Goal: Task Accomplishment & Management: Use online tool/utility

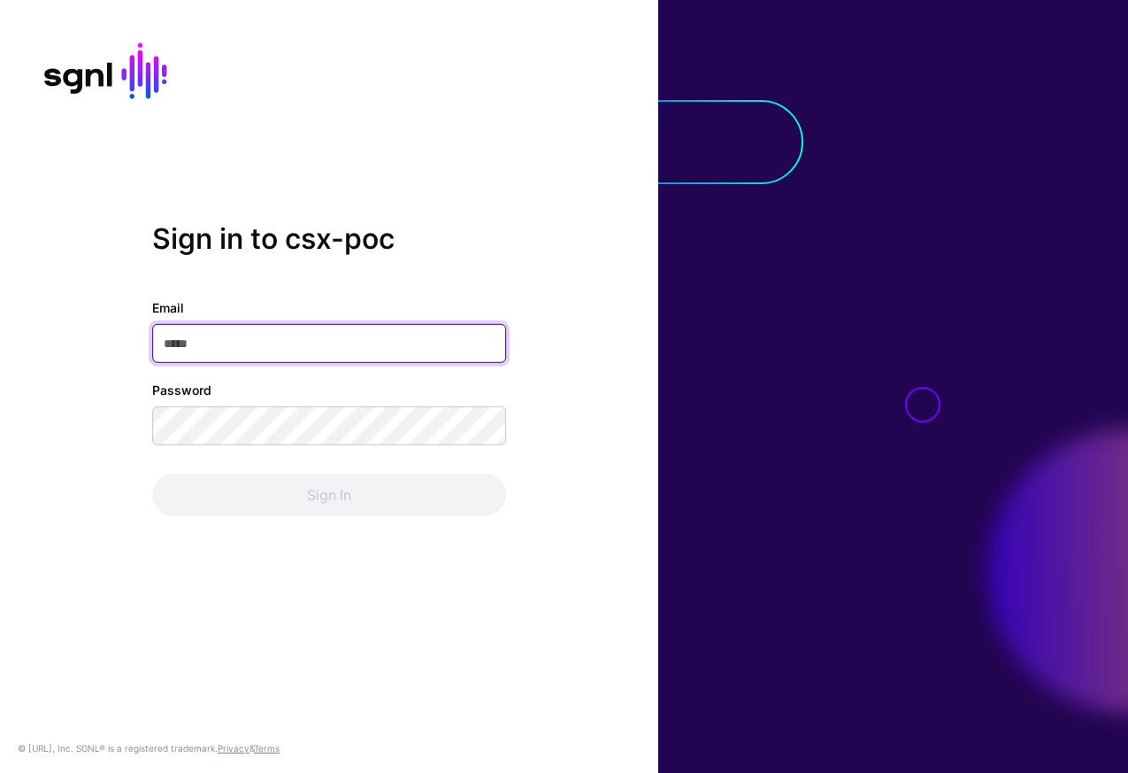
click at [0, 772] on com-1password-button at bounding box center [0, 773] width 0 height 0
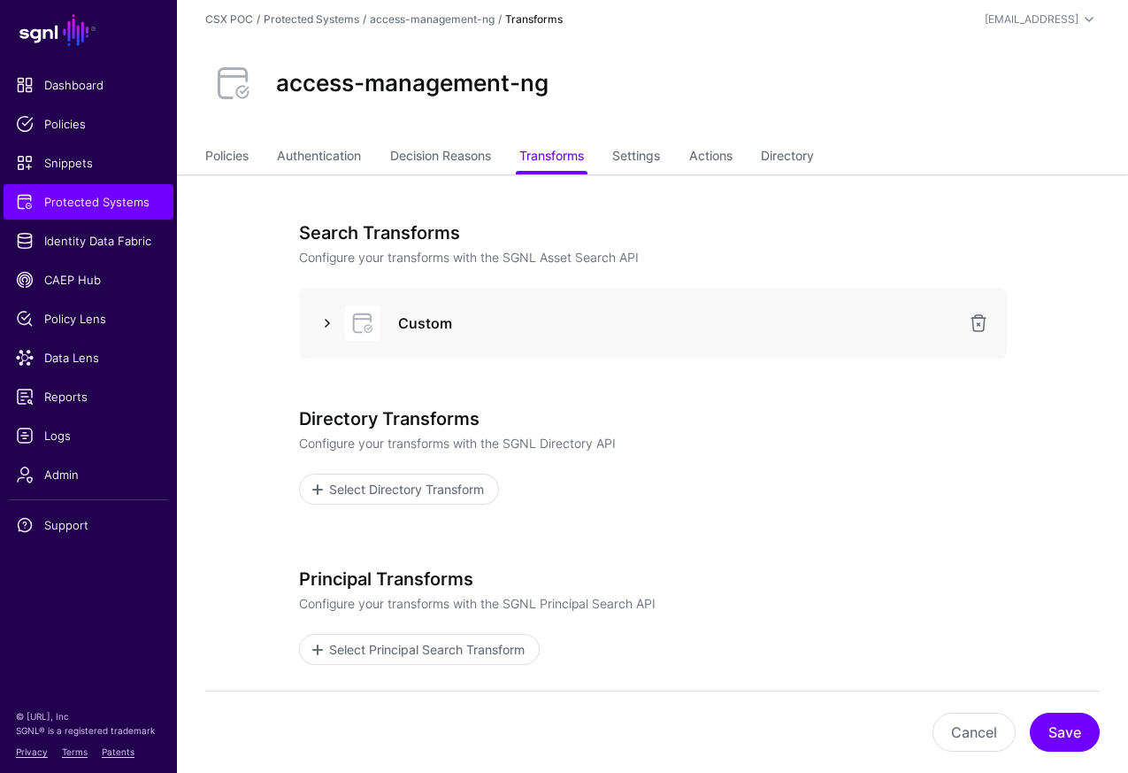
click at [325, 319] on link at bounding box center [327, 322] width 21 height 21
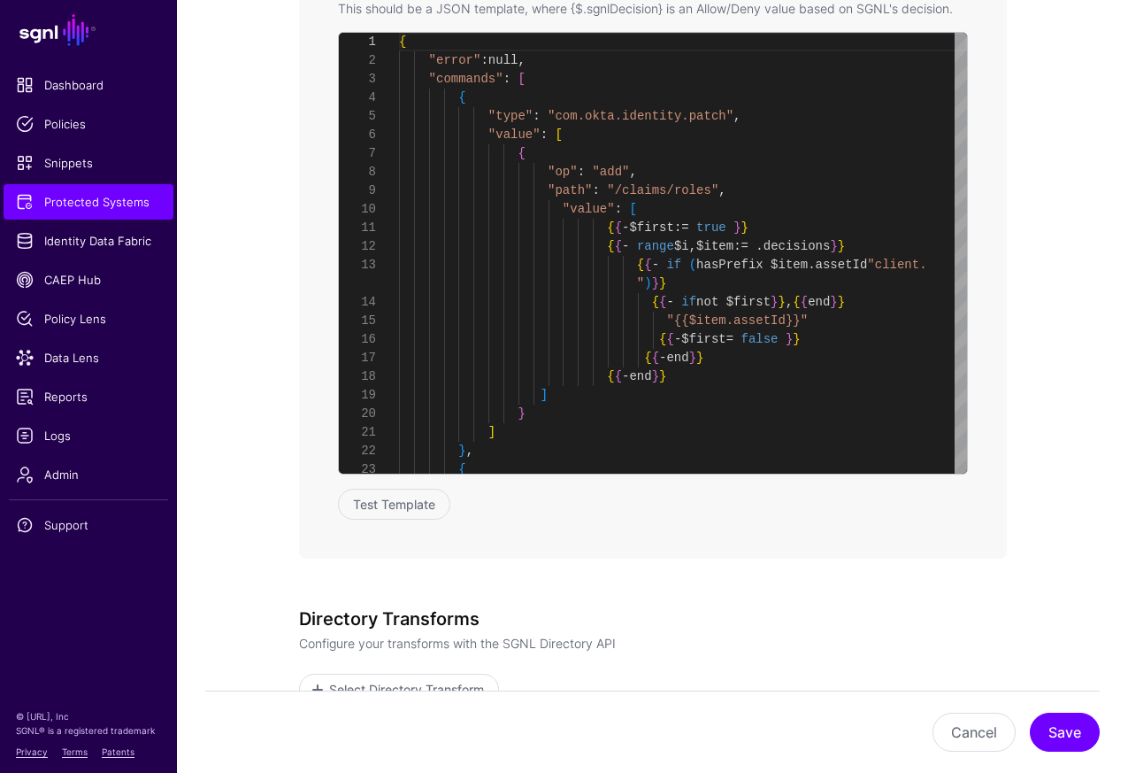
scroll to position [979, 0]
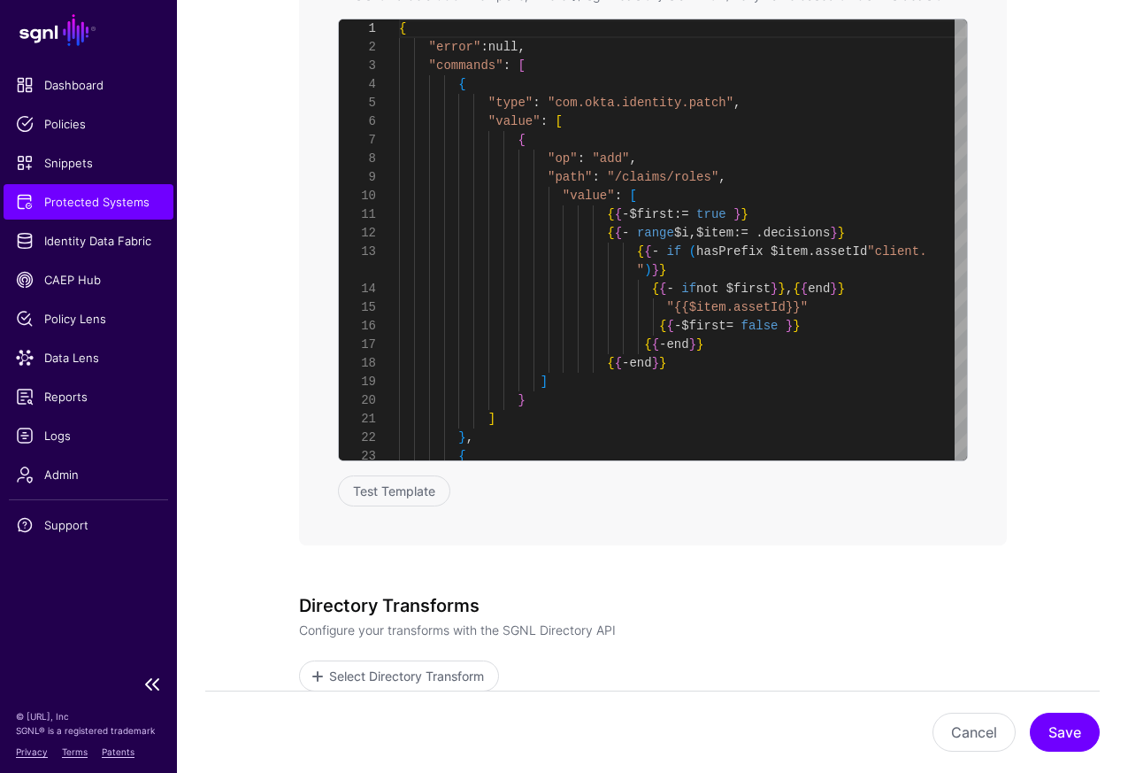
click at [153, 207] on span "Protected Systems" at bounding box center [88, 202] width 145 height 18
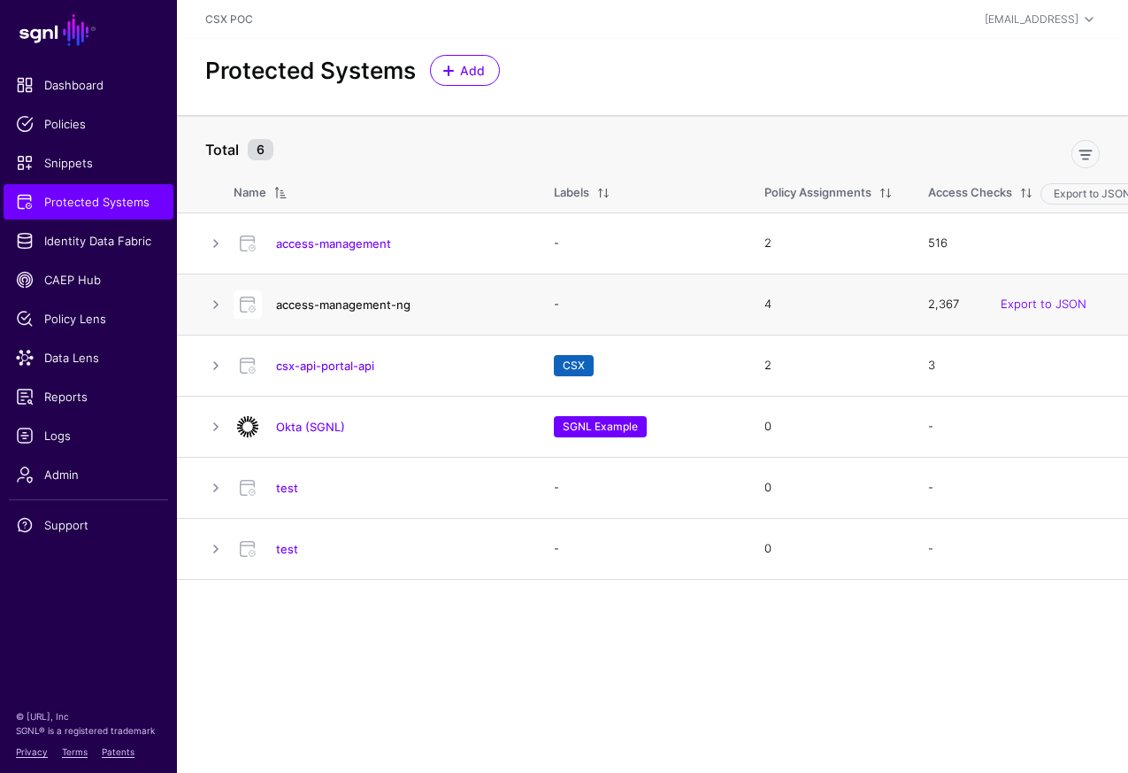
click at [334, 306] on link "access-management-ng" at bounding box center [343, 304] width 135 height 14
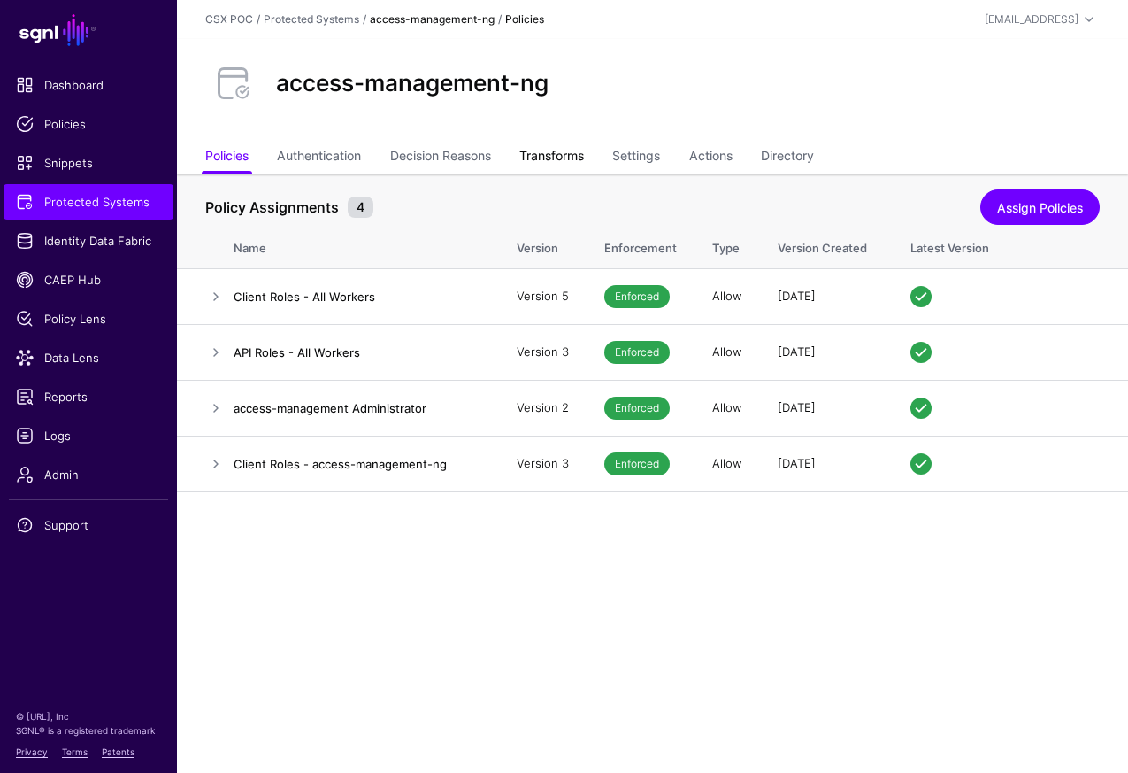
click at [581, 151] on link "Transforms" at bounding box center [552, 158] width 65 height 34
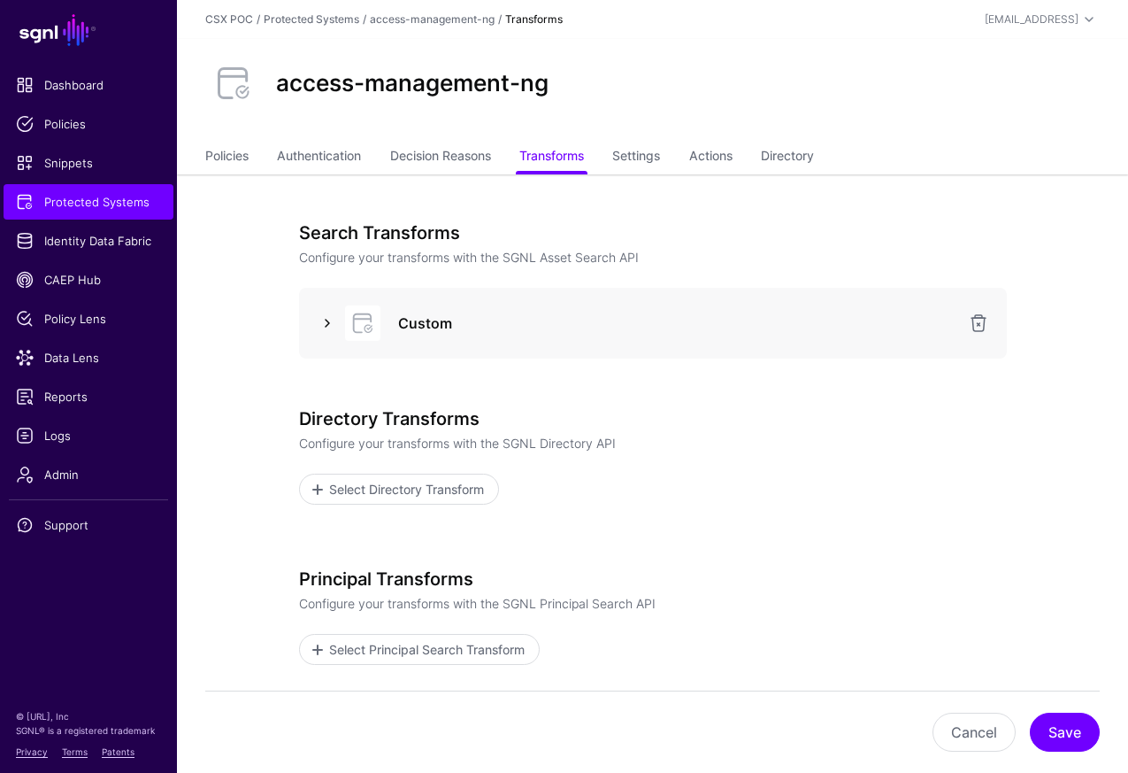
click at [327, 327] on link at bounding box center [327, 322] width 21 height 21
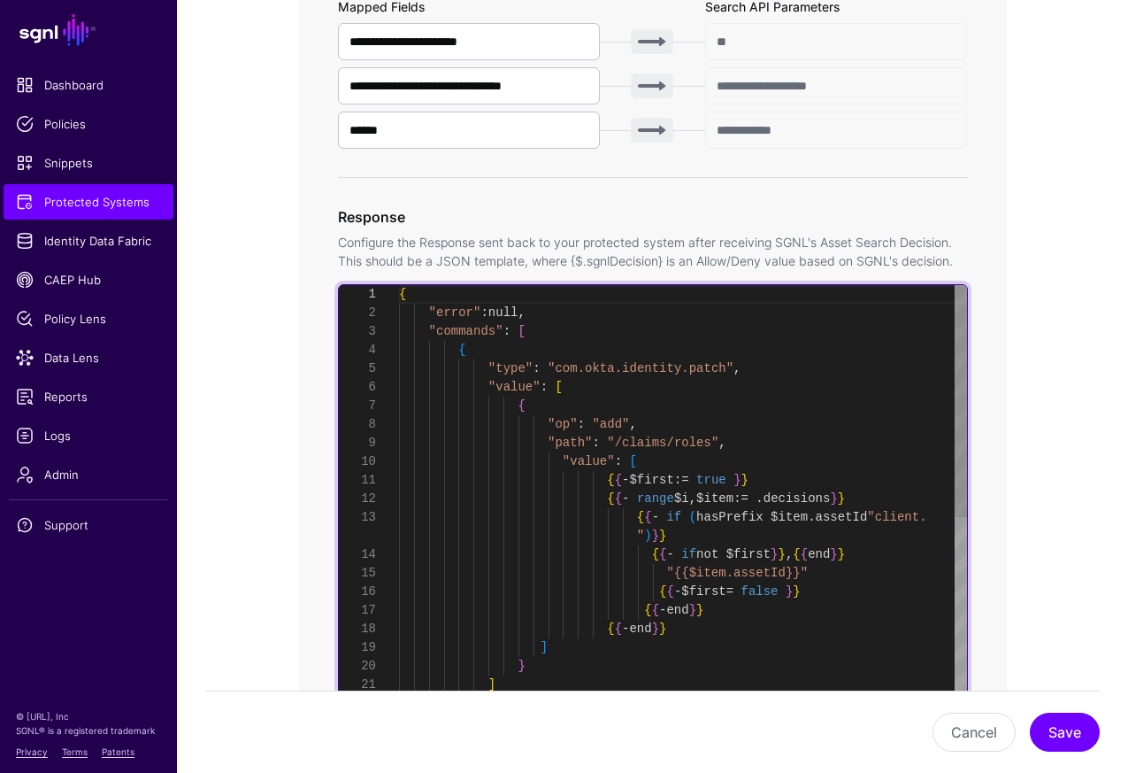
scroll to position [112, 0]
click at [788, 407] on div "] } , { } ] { { - end } } { { - end } } "{{$item.assetId}}" { { - $first = fals…" at bounding box center [683, 703] width 568 height 836
type textarea "**********"
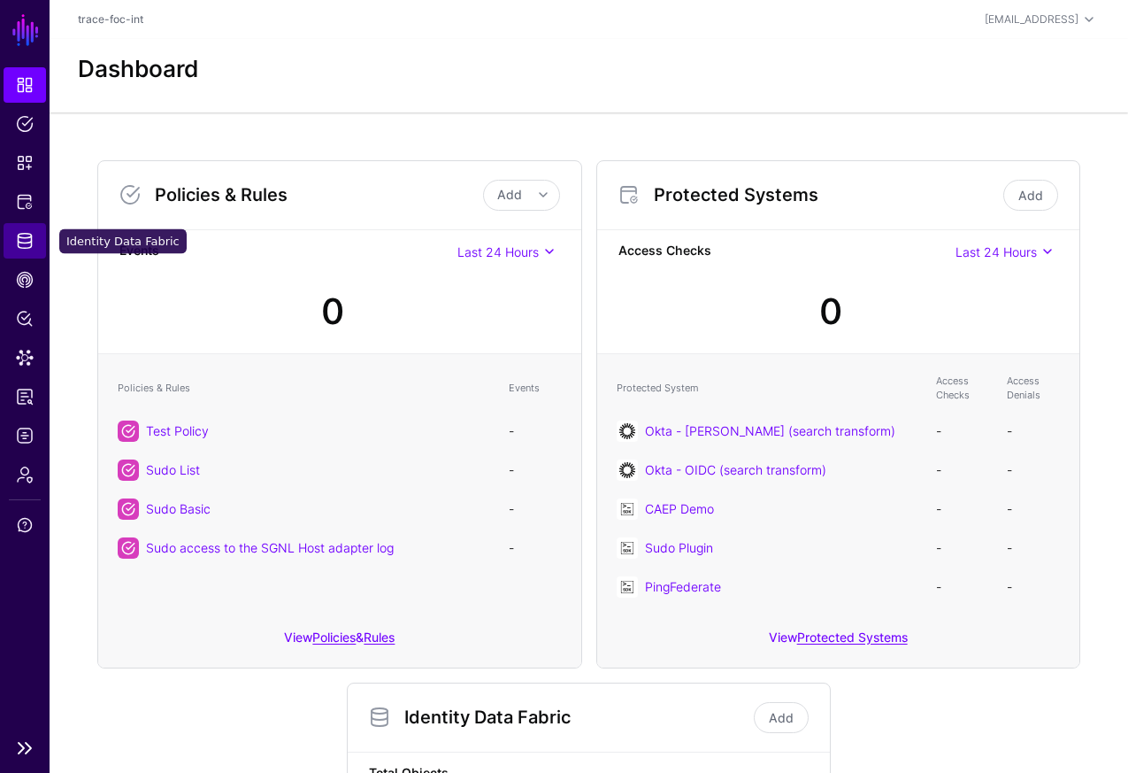
click at [27, 240] on span "Identity Data Fabric" at bounding box center [25, 241] width 18 height 18
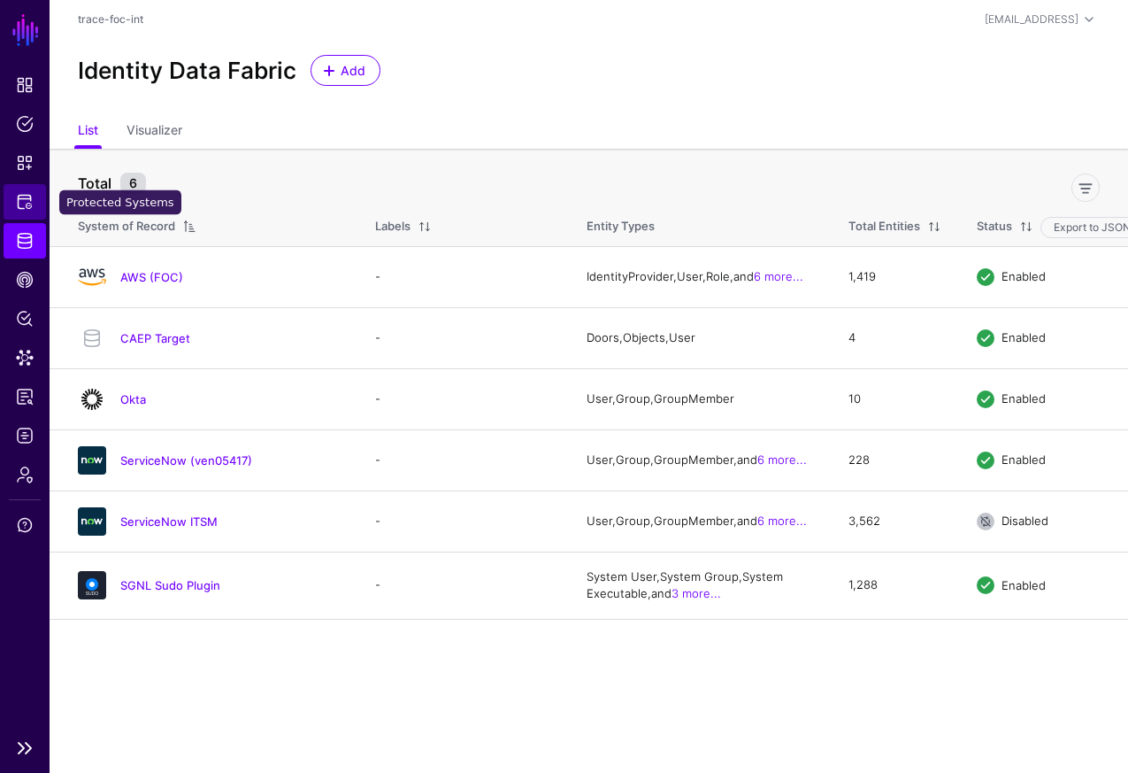
click at [31, 210] on span "Protected Systems" at bounding box center [25, 202] width 18 height 18
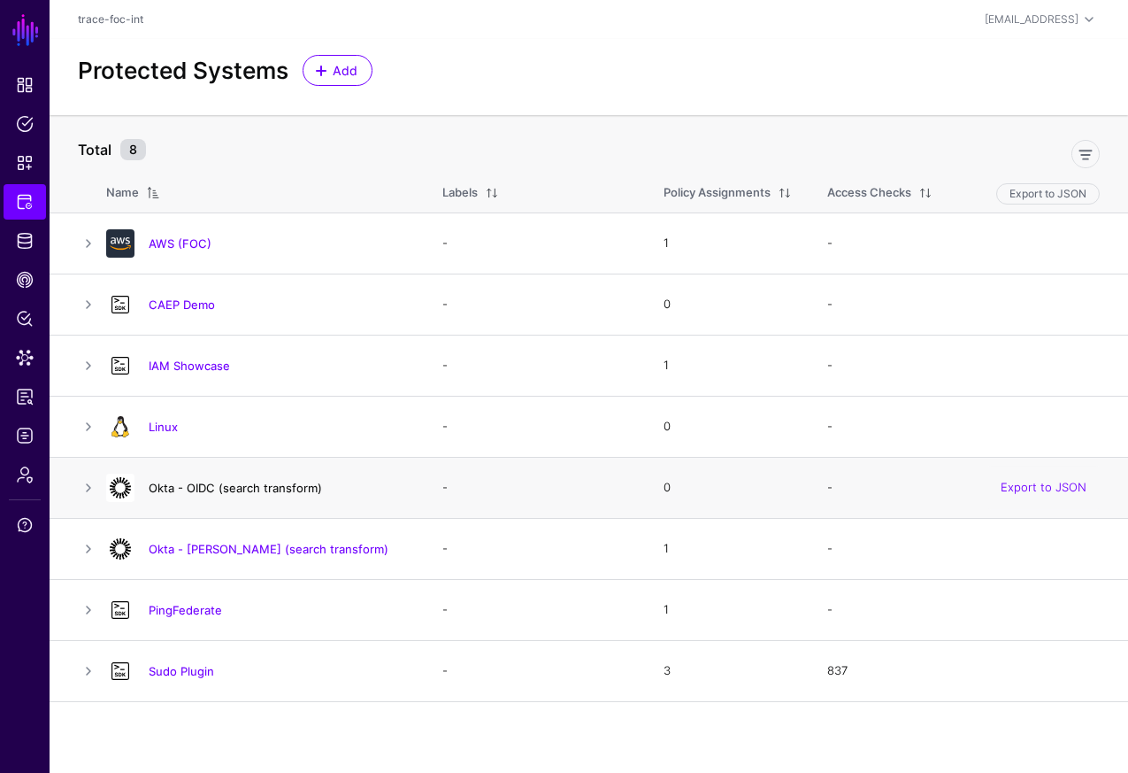
click at [291, 490] on link "Okta - OIDC (search transform)" at bounding box center [235, 488] width 173 height 14
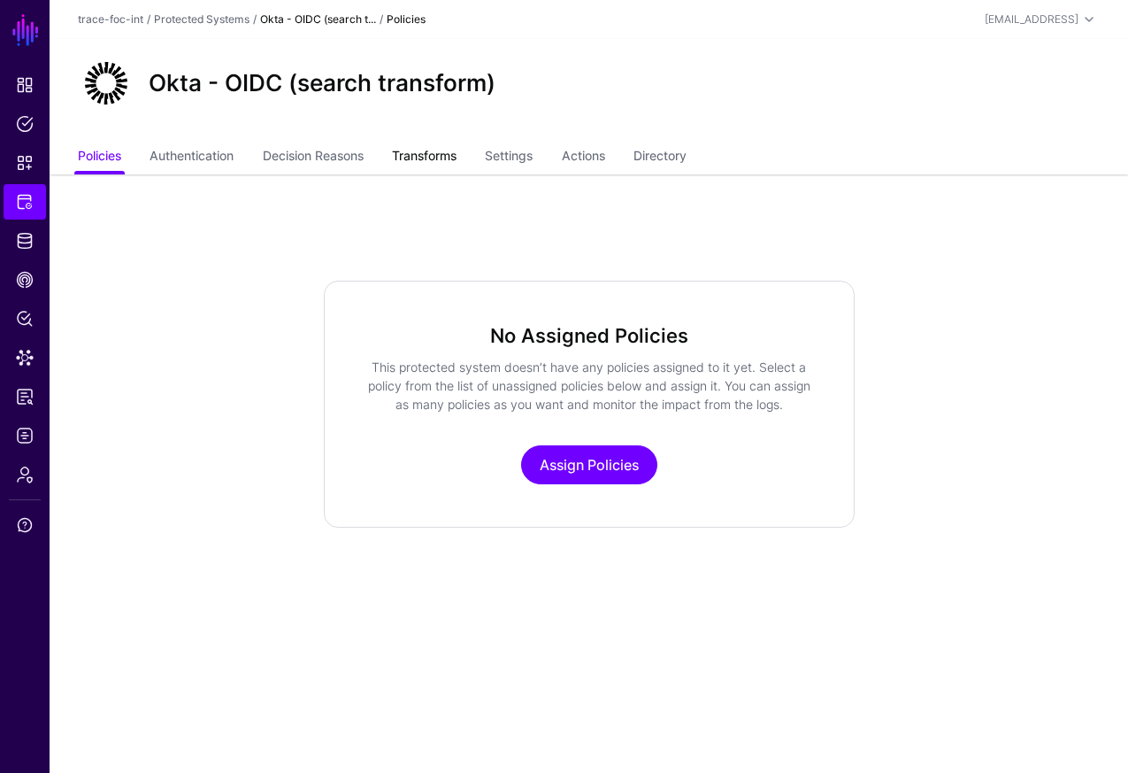
click at [417, 152] on link "Transforms" at bounding box center [424, 158] width 65 height 34
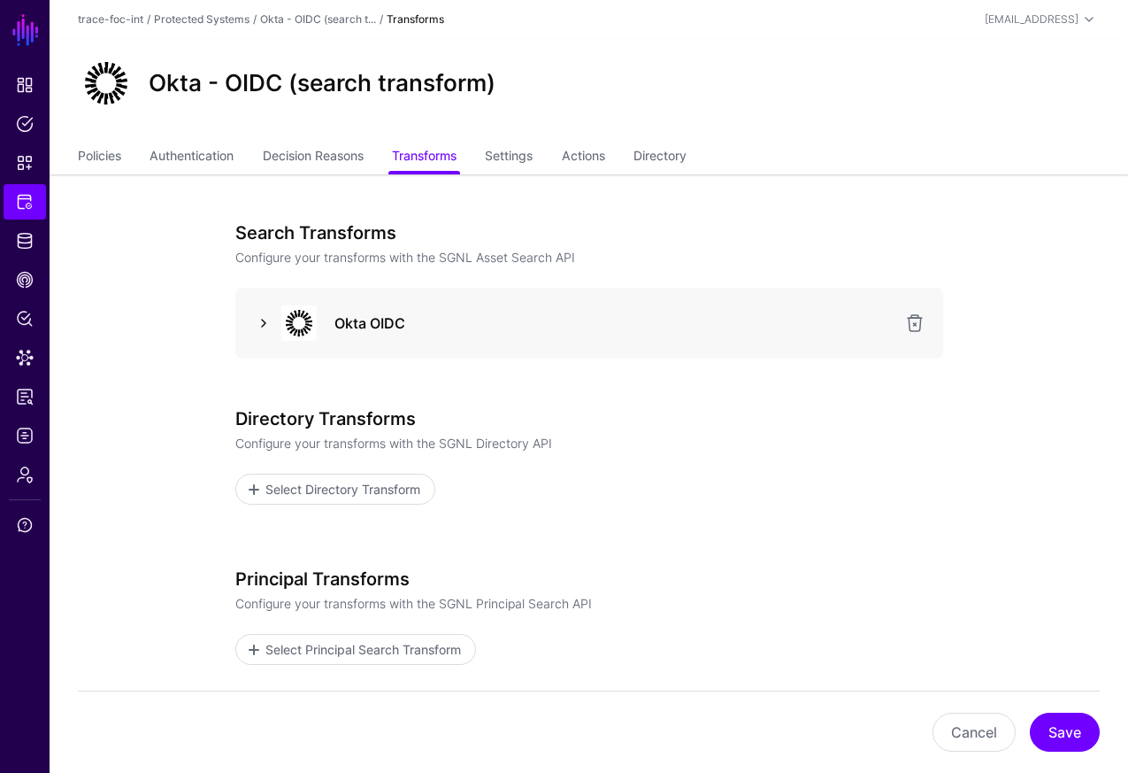
click at [266, 323] on link at bounding box center [263, 322] width 21 height 21
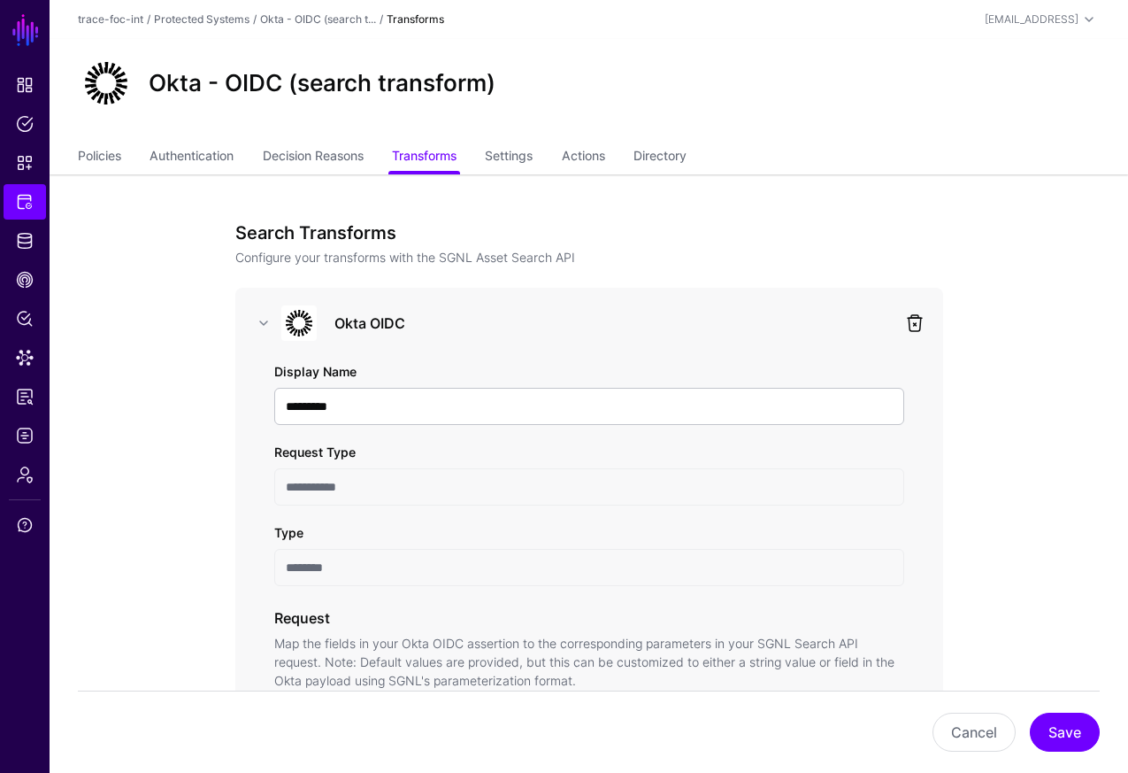
click at [920, 327] on link at bounding box center [915, 322] width 21 height 21
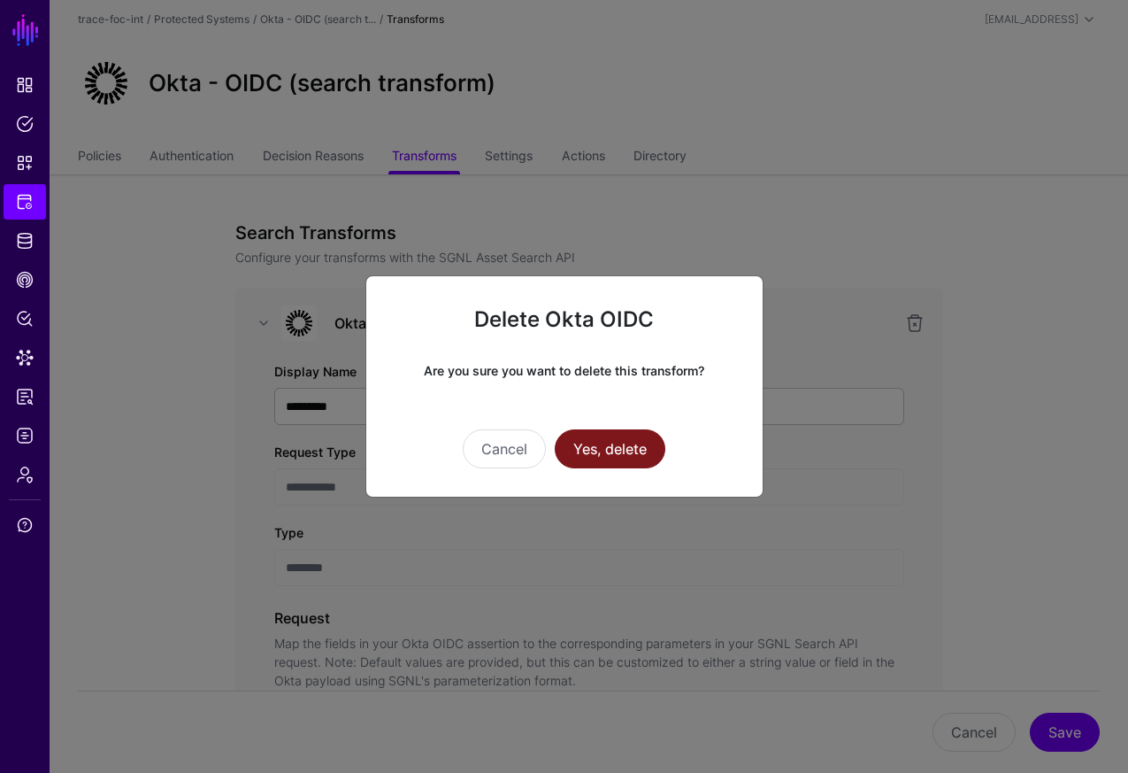
click at [601, 455] on button "Yes, delete" at bounding box center [610, 448] width 111 height 39
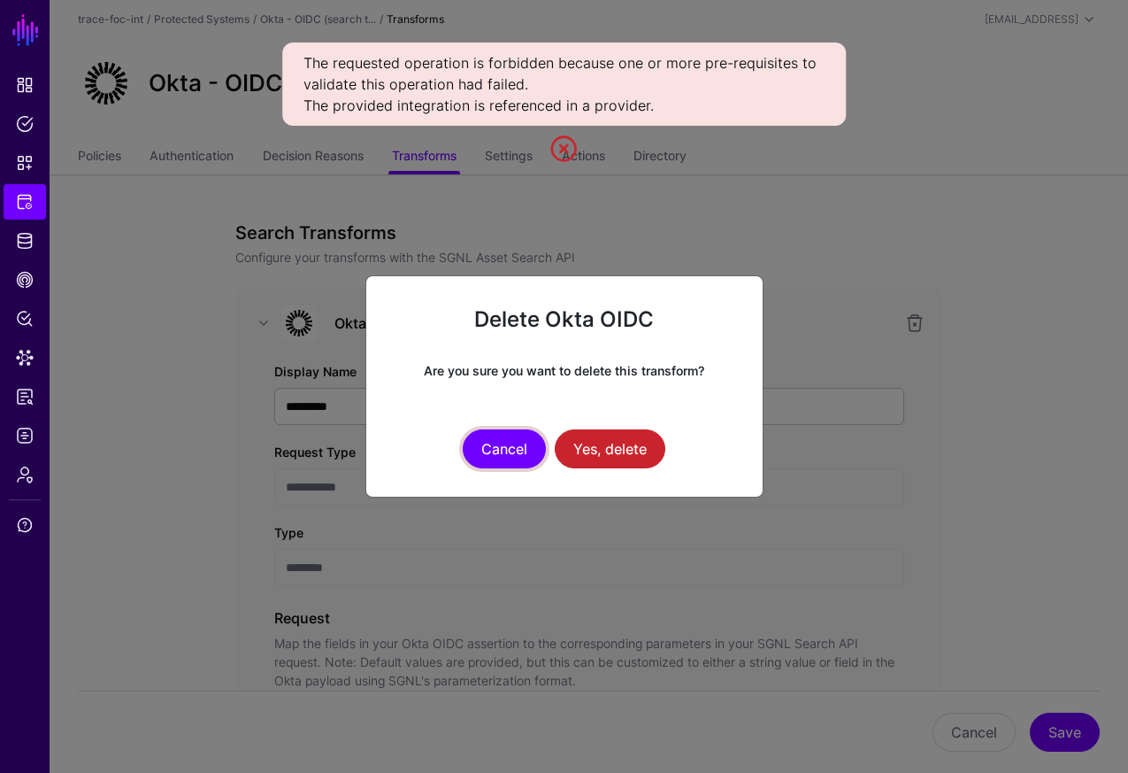
click at [512, 455] on button "Cancel" at bounding box center [504, 448] width 83 height 39
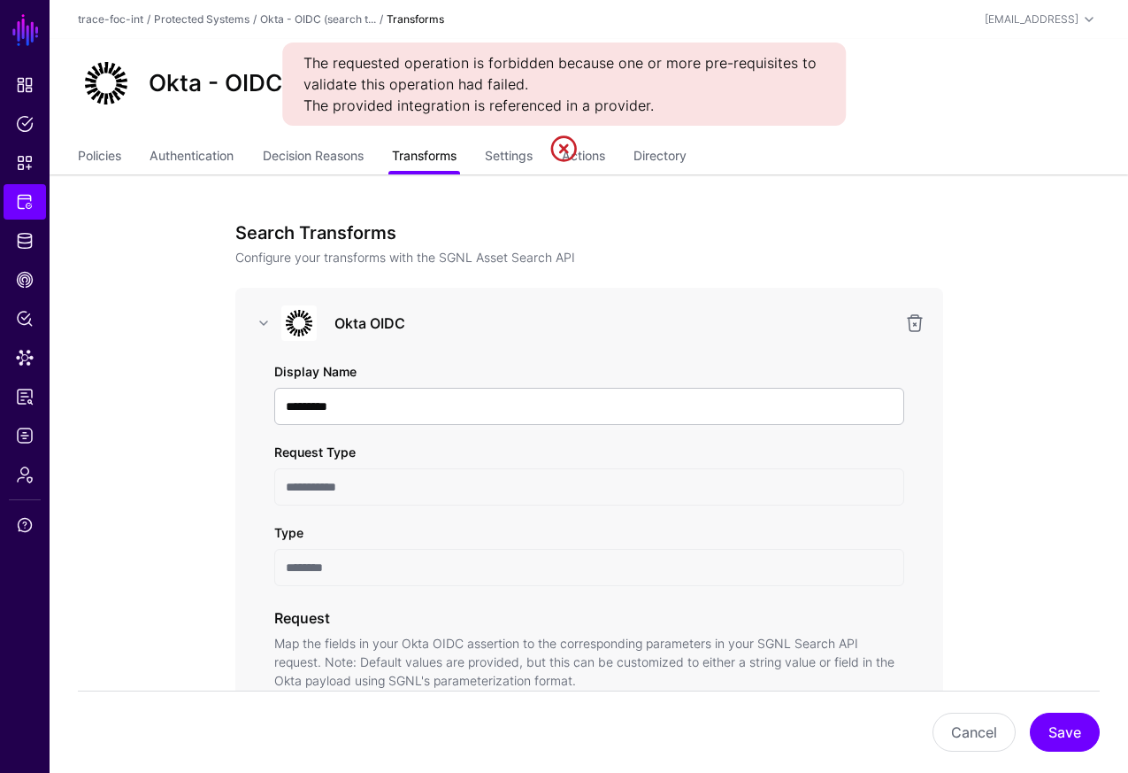
click at [443, 160] on link "Transforms" at bounding box center [424, 158] width 65 height 34
click at [559, 145] on link at bounding box center [565, 149] width 28 height 28
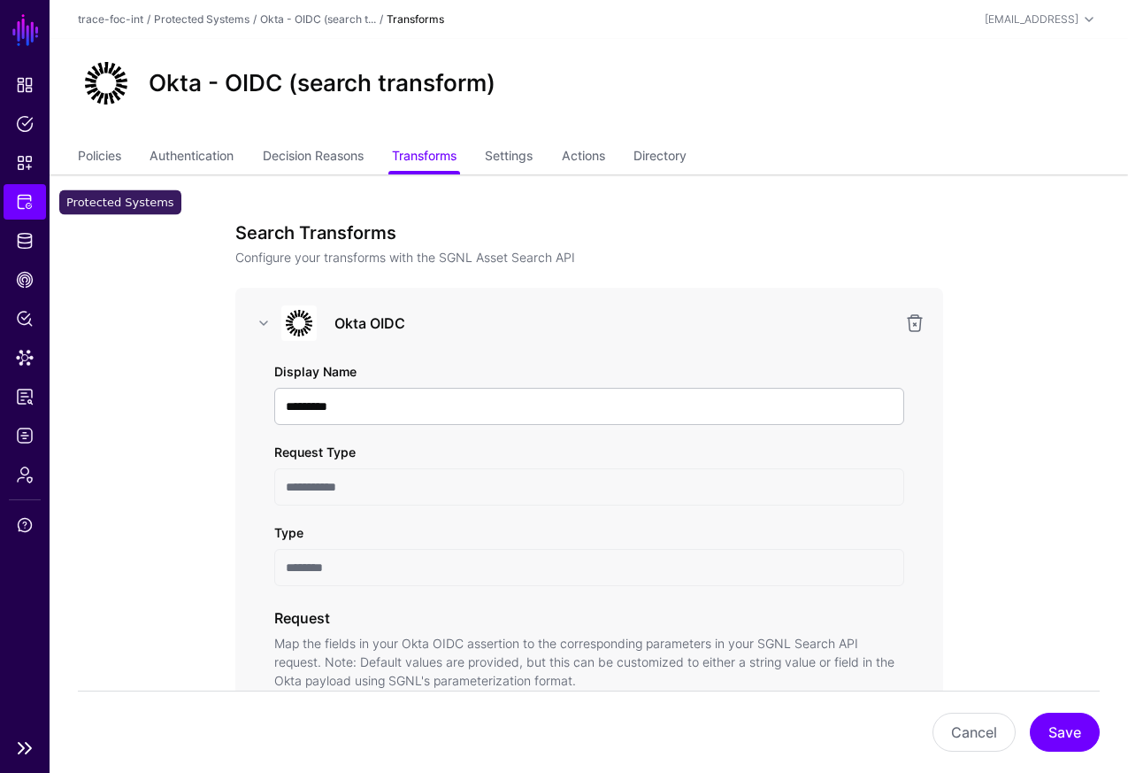
click at [32, 205] on span "Protected Systems" at bounding box center [25, 202] width 18 height 18
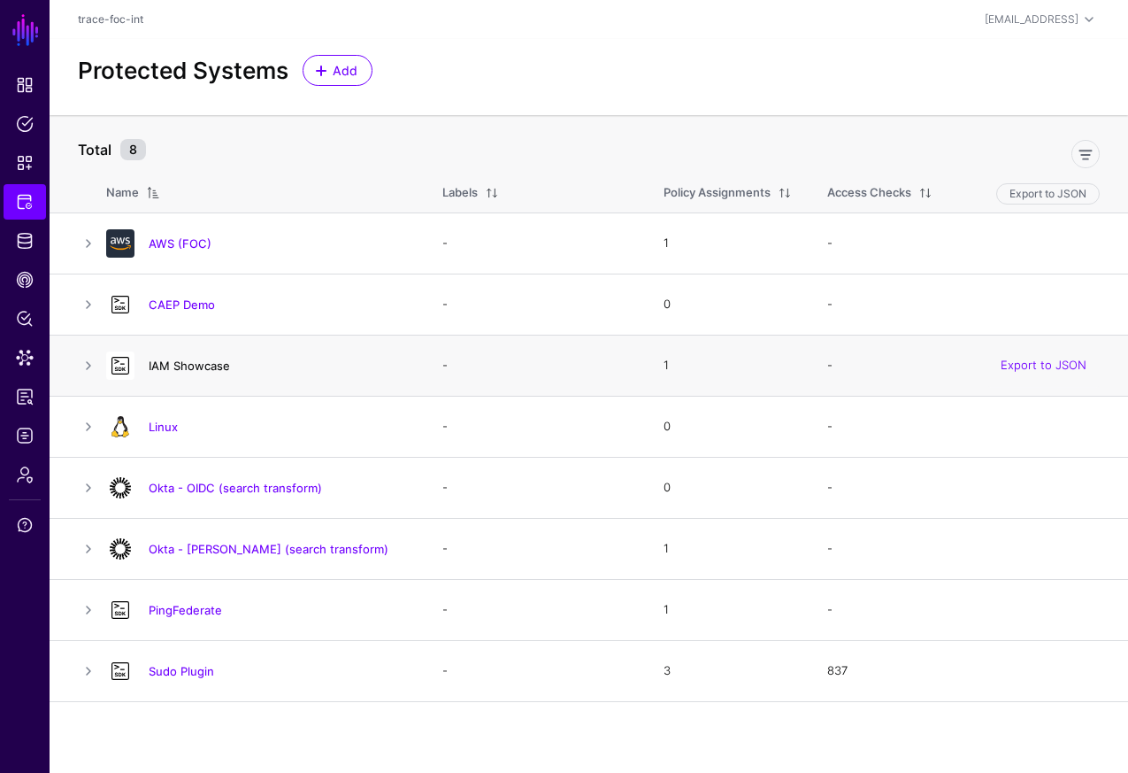
click at [210, 365] on link "IAM Showcase" at bounding box center [189, 365] width 81 height 14
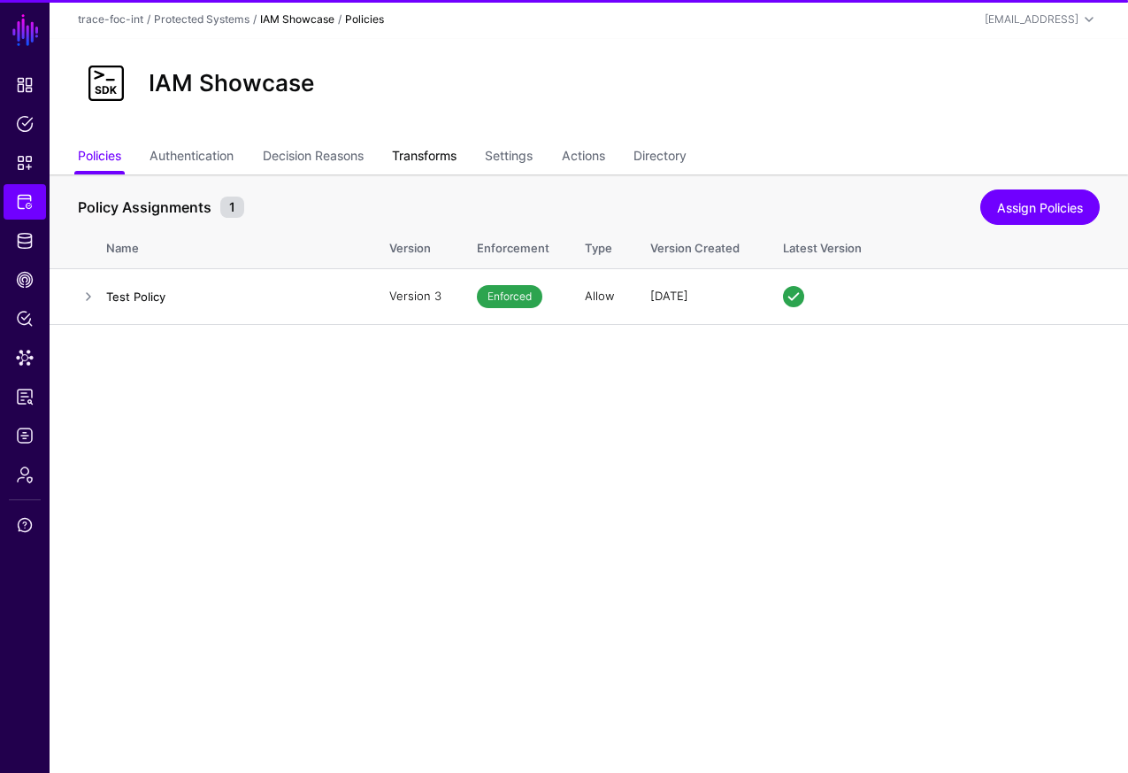
click at [442, 166] on link "Transforms" at bounding box center [424, 158] width 65 height 34
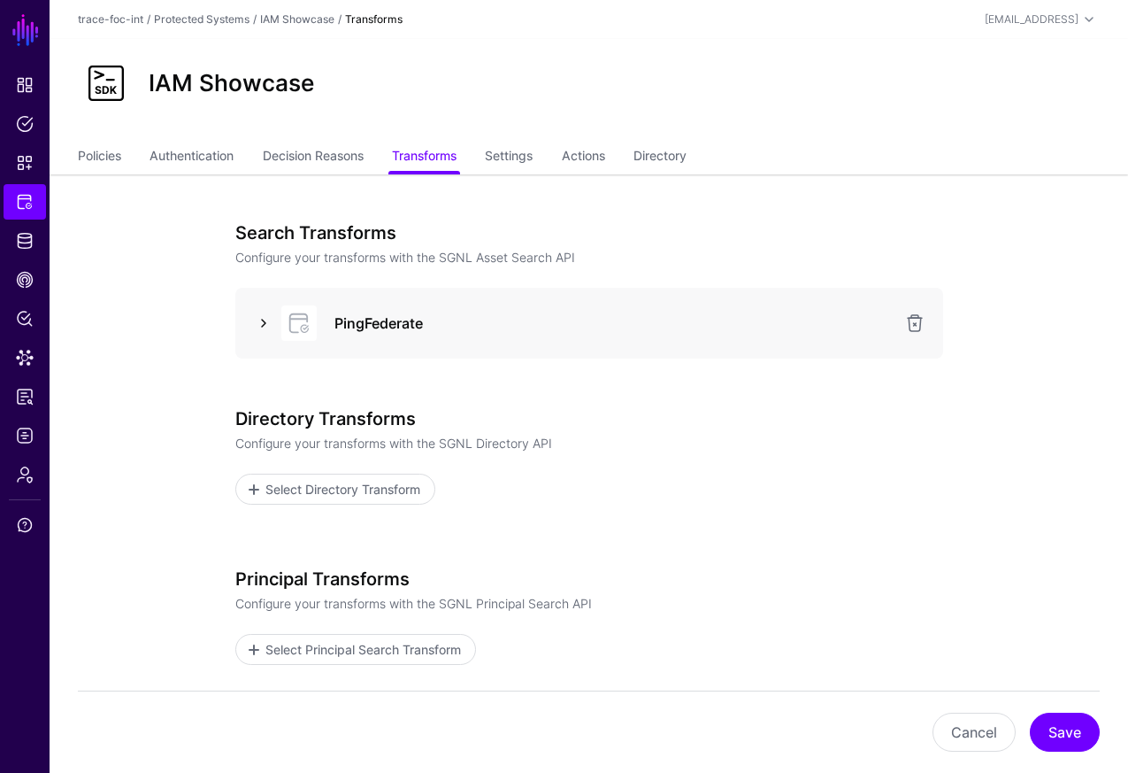
click at [262, 324] on link at bounding box center [263, 322] width 21 height 21
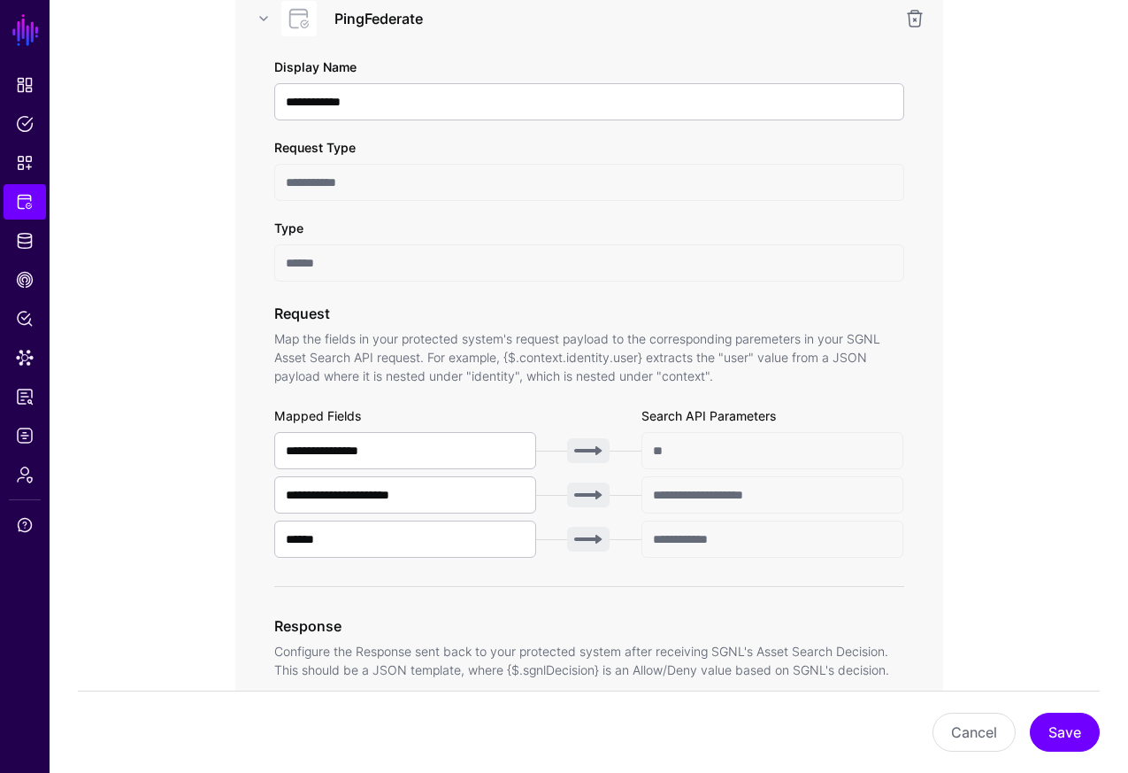
scroll to position [245, 0]
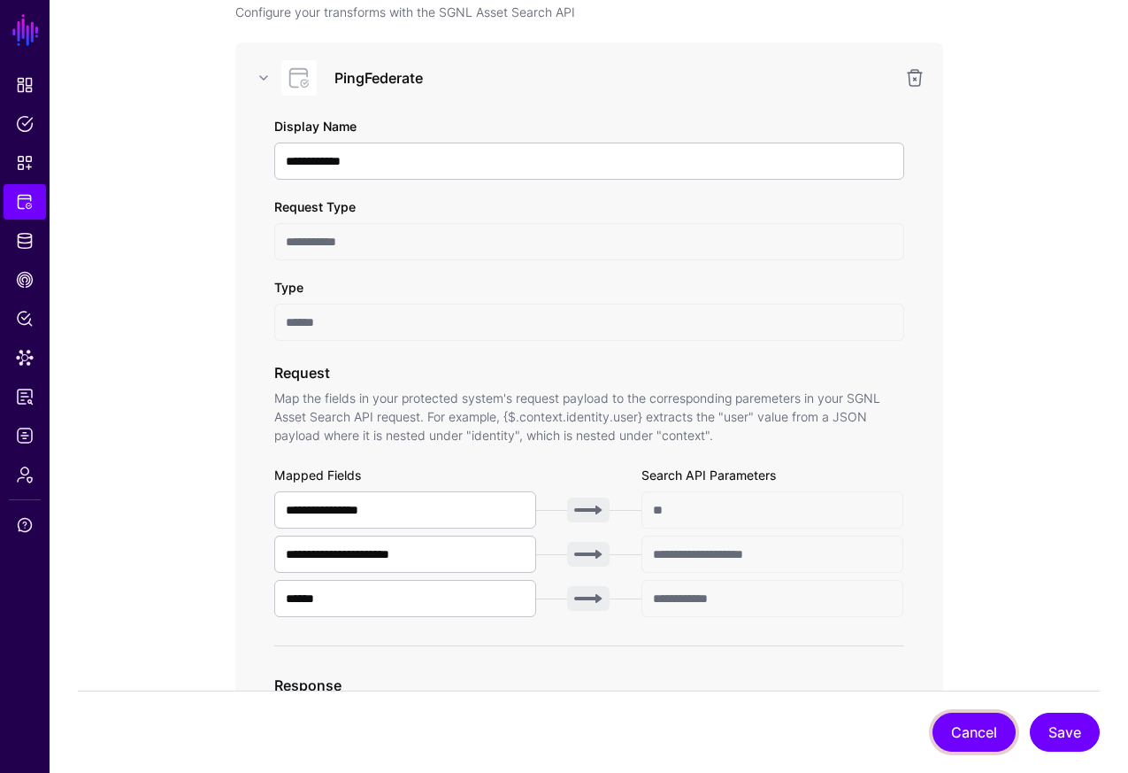
click at [953, 725] on button "Cancel" at bounding box center [974, 731] width 83 height 39
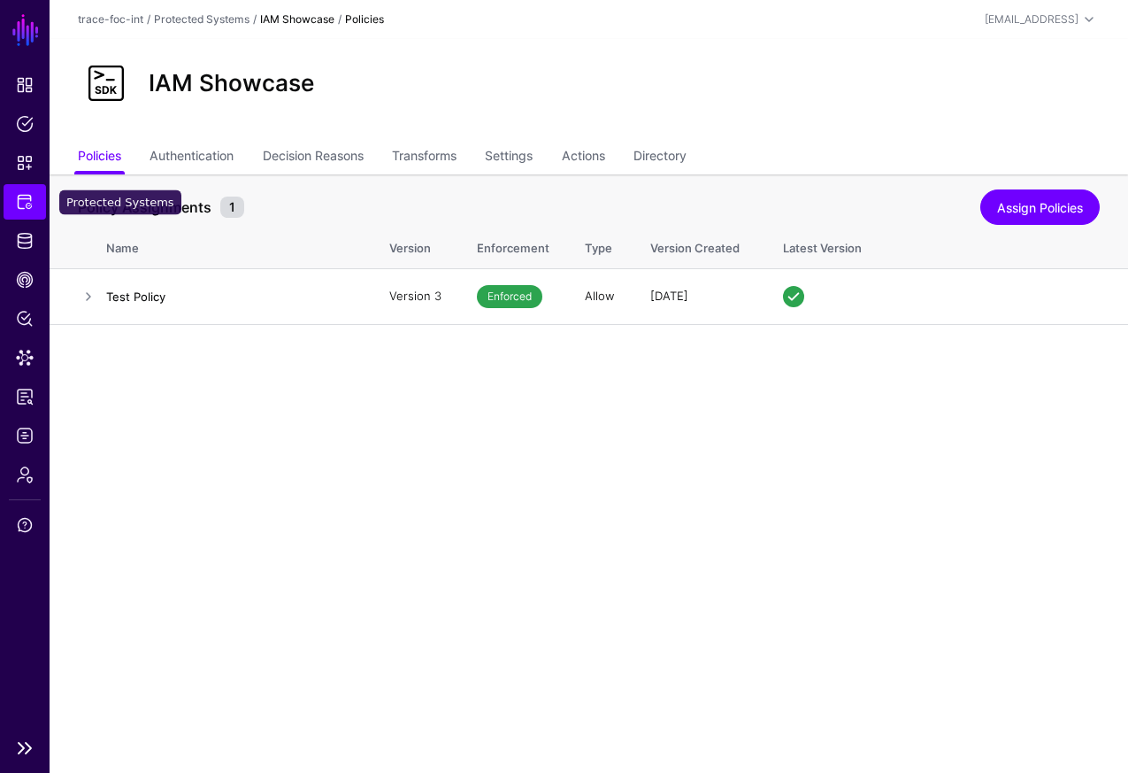
click at [31, 200] on span "Protected Systems" at bounding box center [25, 202] width 18 height 18
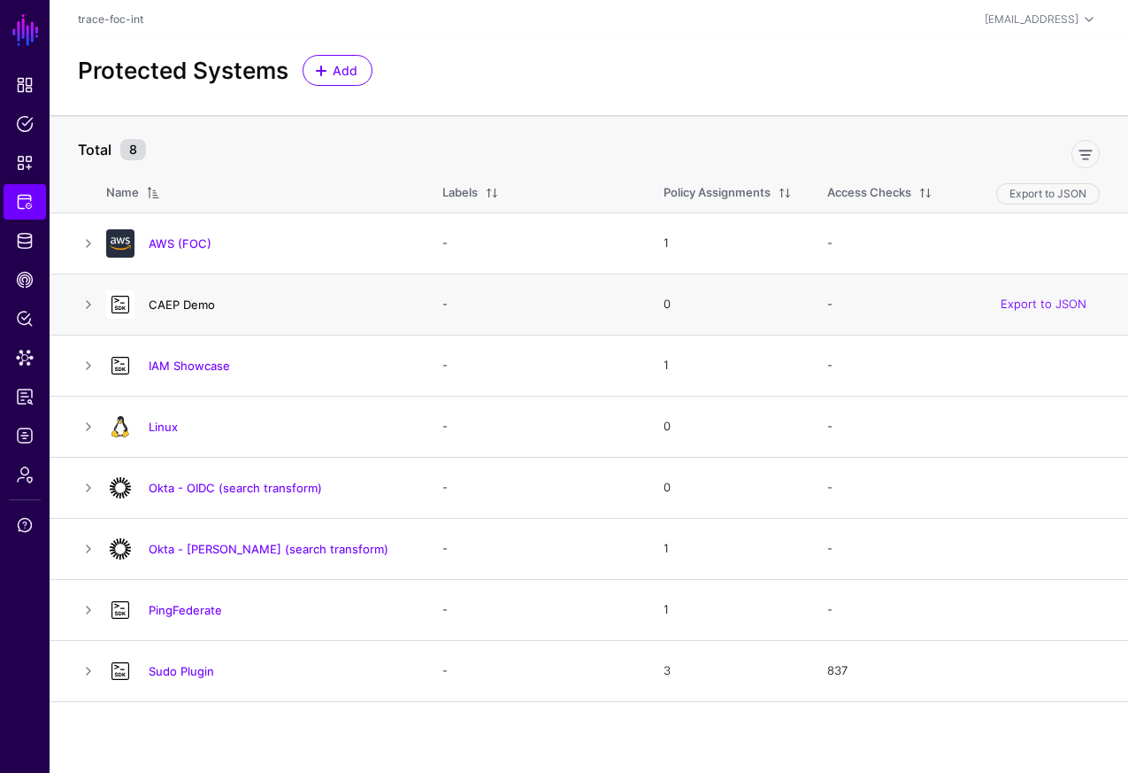
click at [199, 308] on link "CAEP Demo" at bounding box center [182, 304] width 66 height 14
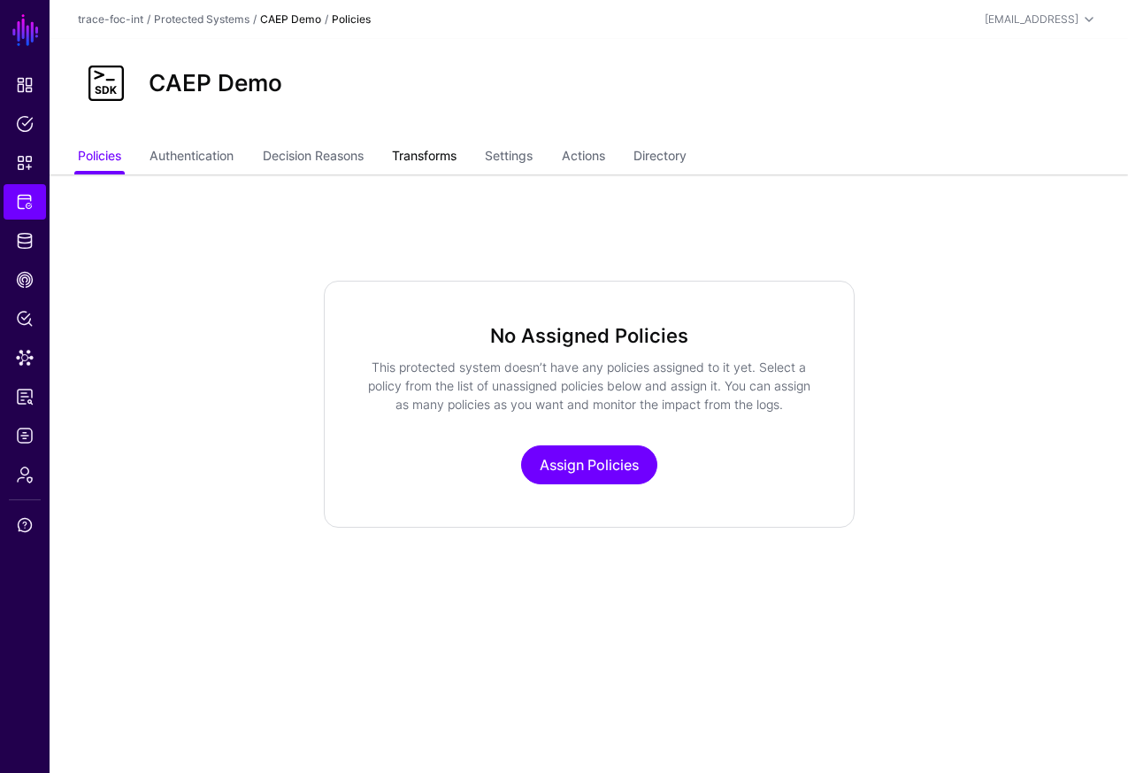
click at [445, 166] on link "Transforms" at bounding box center [424, 158] width 65 height 34
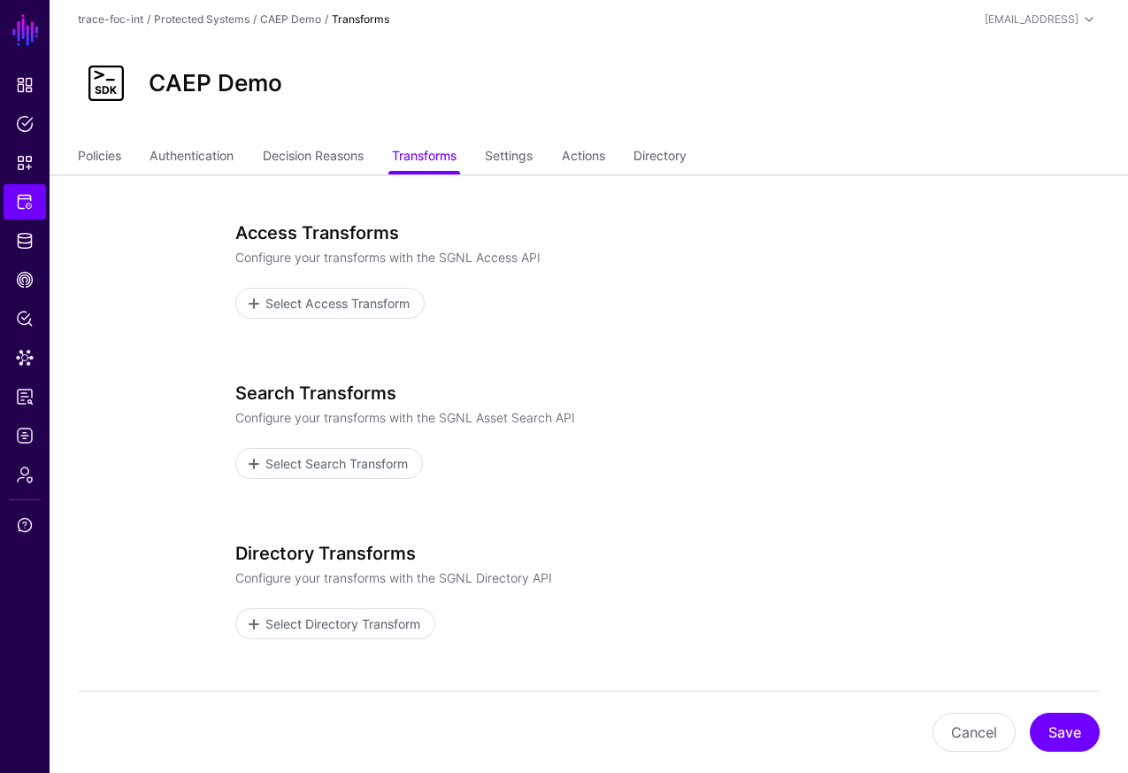
click at [385, 323] on div "Access Transforms Configure your transforms with the SGNL Access API Select Acc…" at bounding box center [589, 291] width 708 height 139
click at [385, 307] on span "Select Access Transform" at bounding box center [337, 303] width 149 height 19
click at [371, 457] on span "Select Search Transform" at bounding box center [336, 463] width 147 height 19
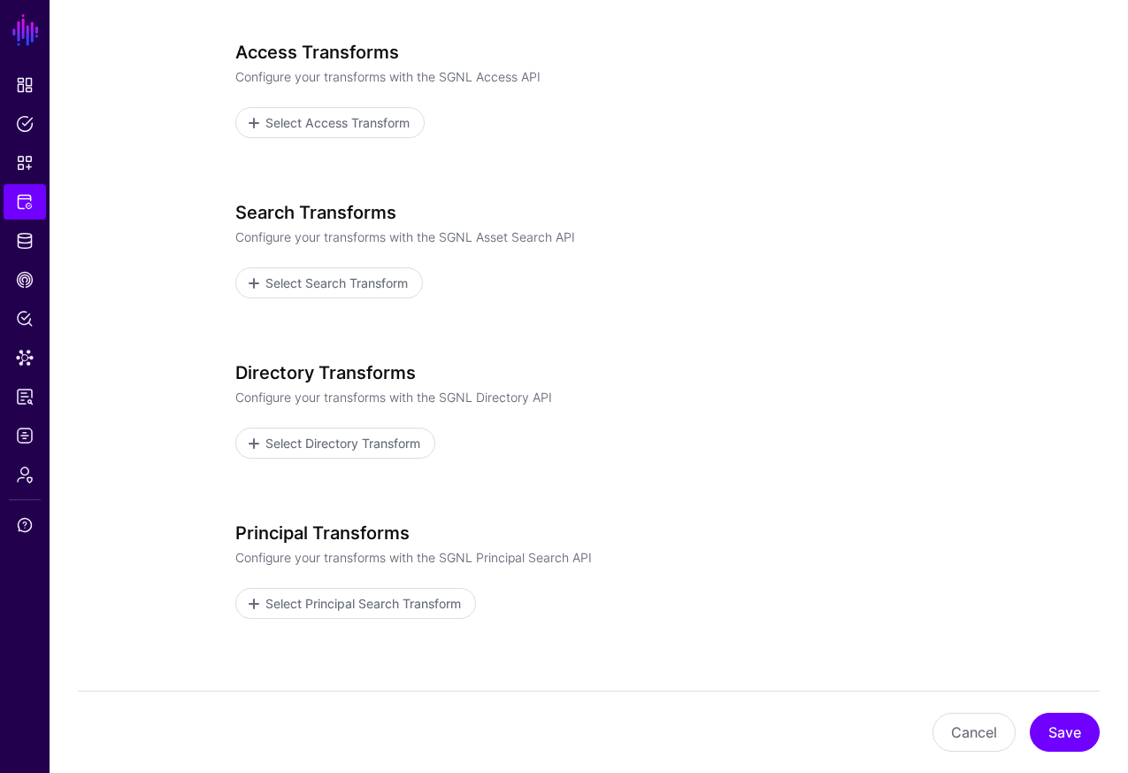
scroll to position [289, 0]
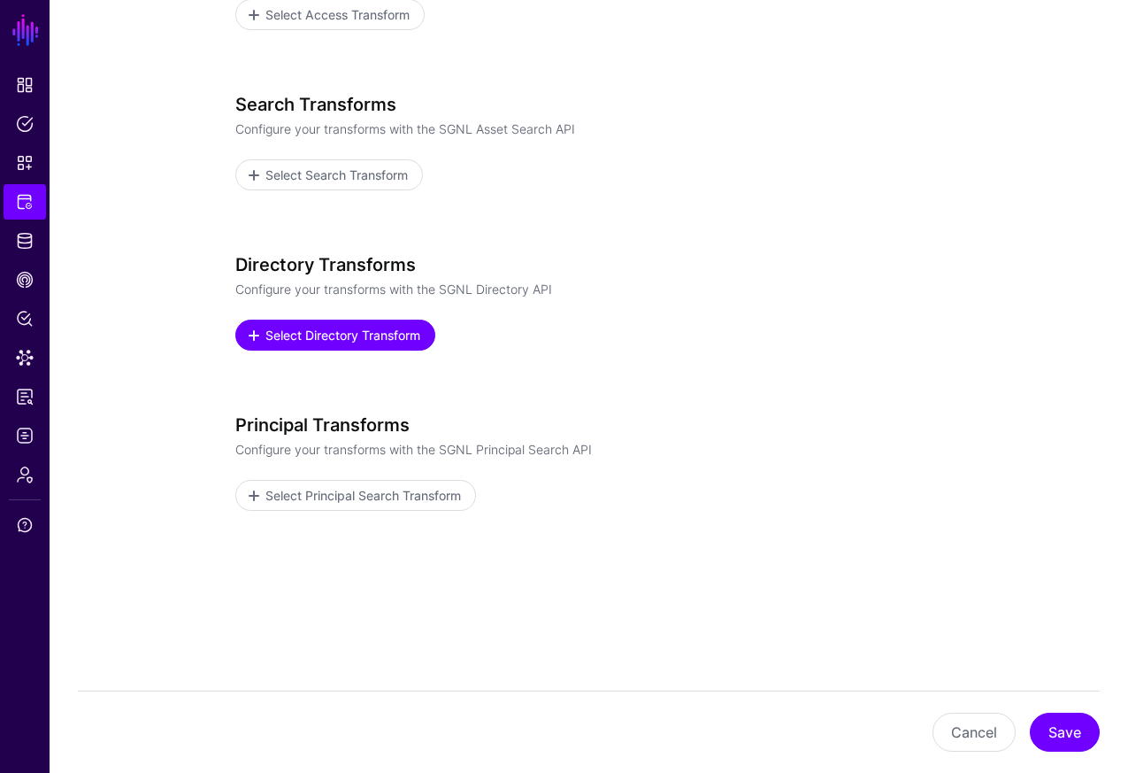
click at [389, 338] on span "Select Directory Transform" at bounding box center [342, 335] width 159 height 19
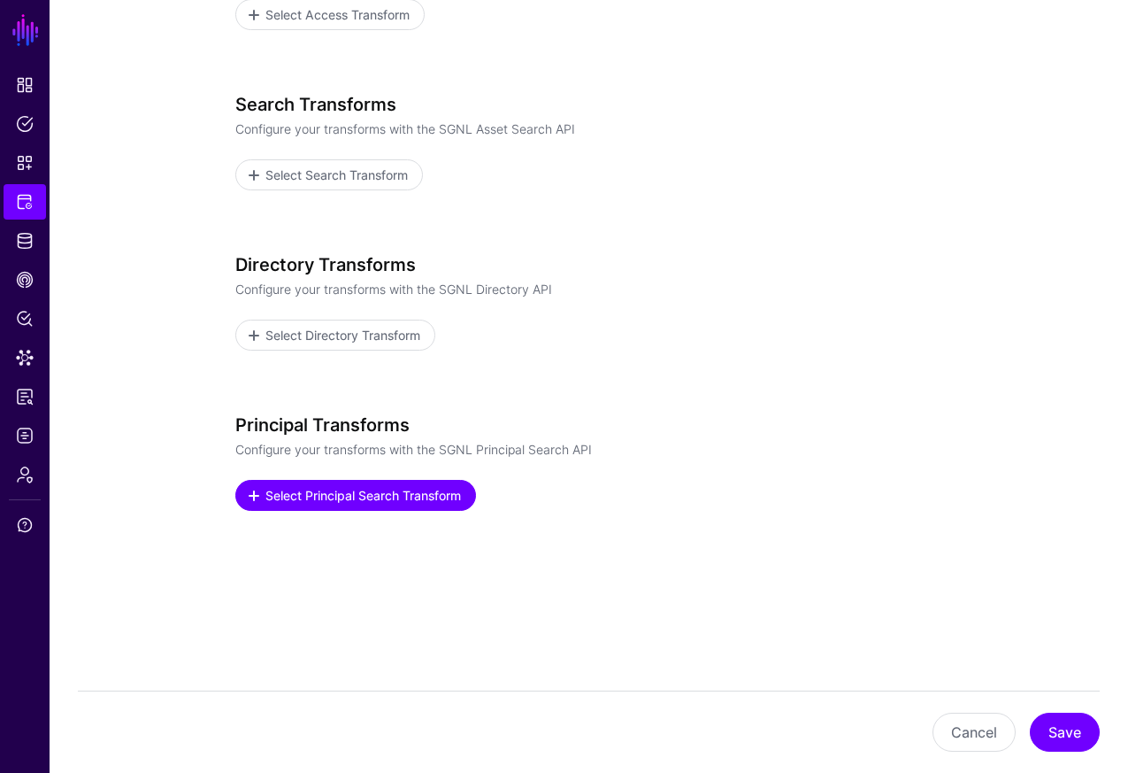
click at [389, 488] on span "Select Principal Search Transform" at bounding box center [363, 495] width 200 height 19
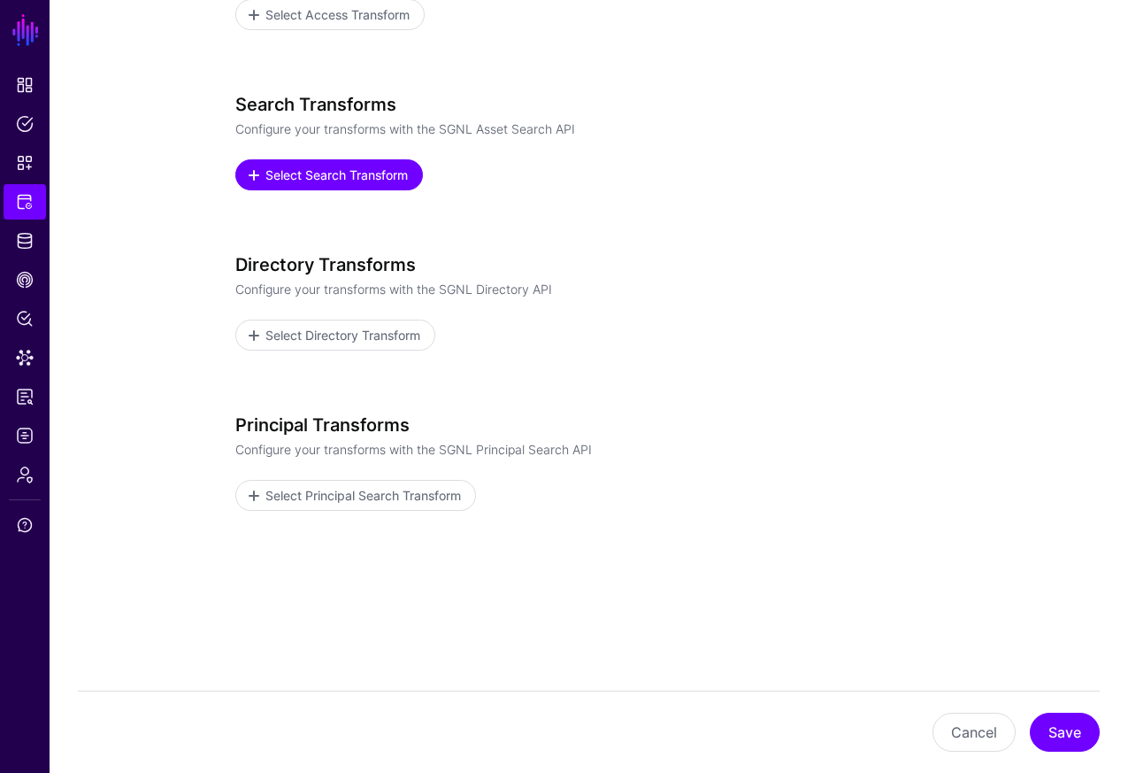
click at [335, 185] on link "Select Search Transform" at bounding box center [329, 174] width 188 height 31
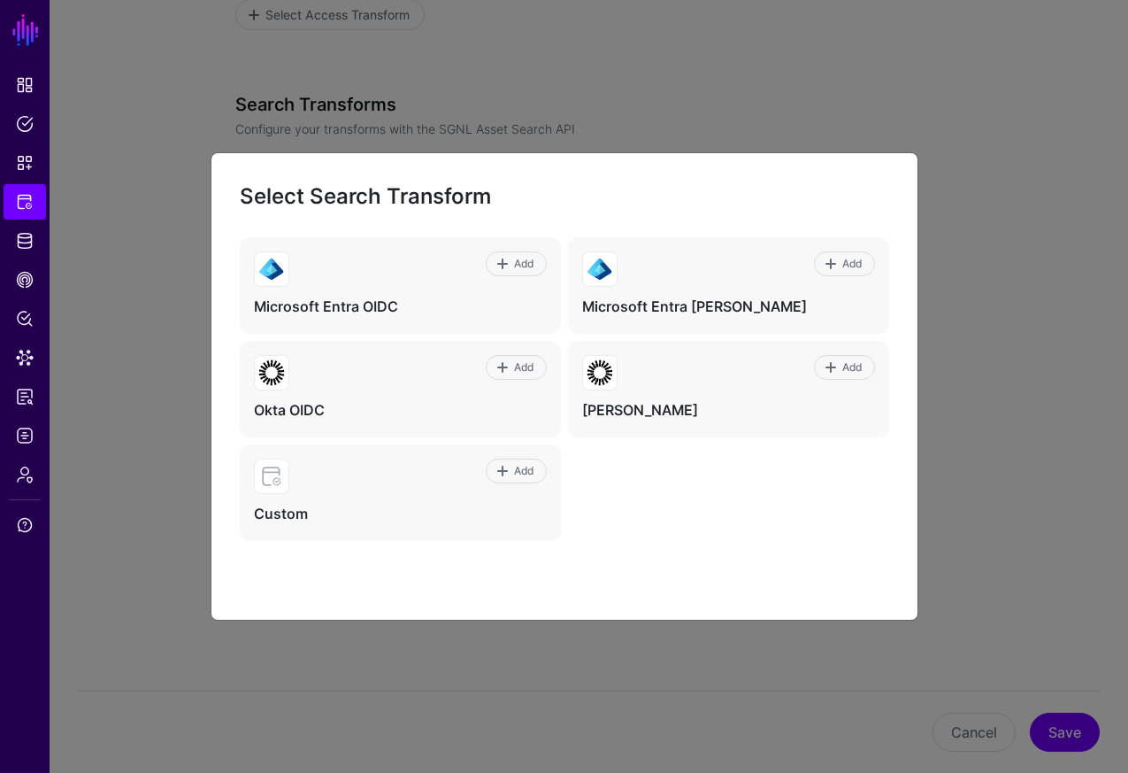
click at [974, 579] on ngb-modal-window "Select Search Transform Add Microsoft Entra OIDC Add Microsoft Entra SAML Add O…" at bounding box center [564, 386] width 1128 height 773
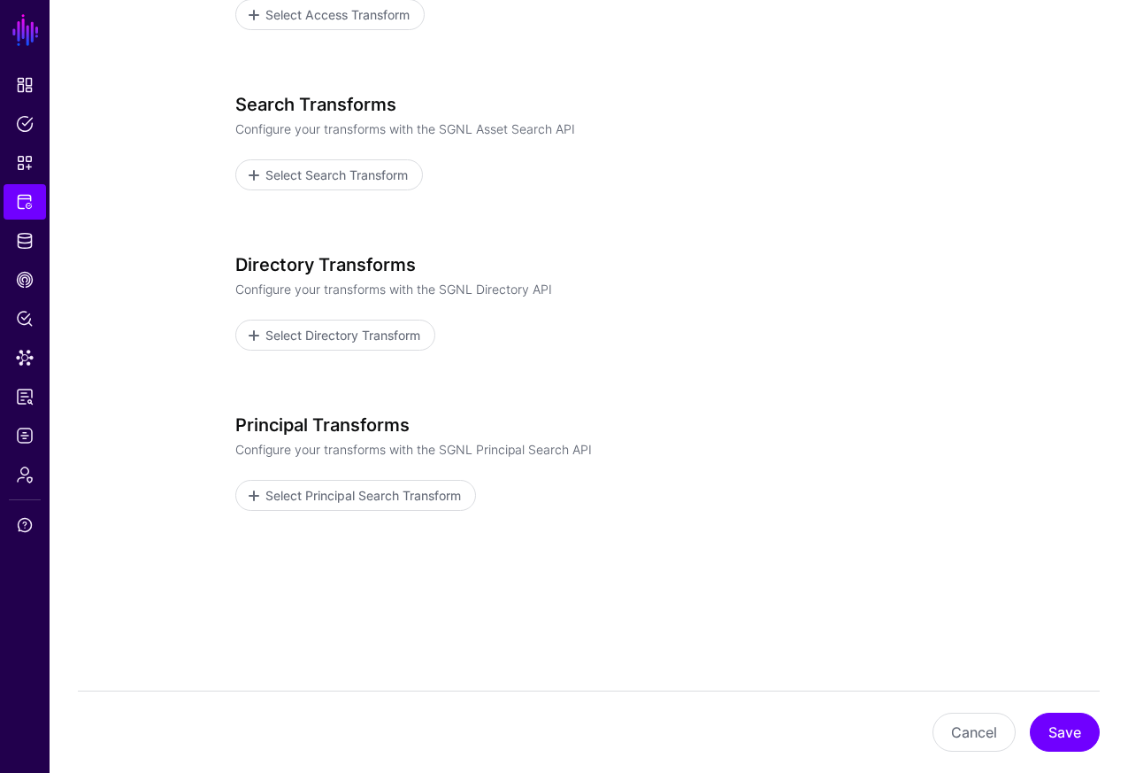
click at [168, 320] on app-integrations-item-transforms "Access Transforms Configure your transforms with the SGNL Access API Select Acc…" at bounding box center [589, 329] width 1079 height 887
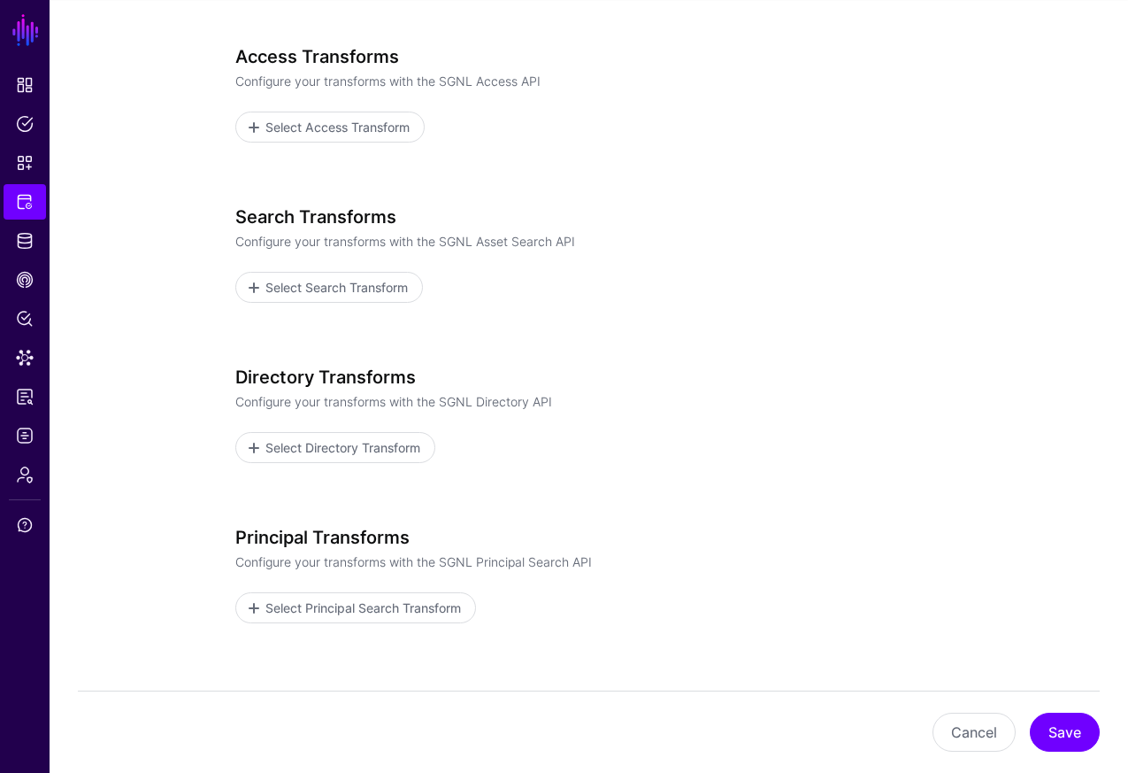
scroll to position [0, 0]
